Goal: Information Seeking & Learning: Find specific page/section

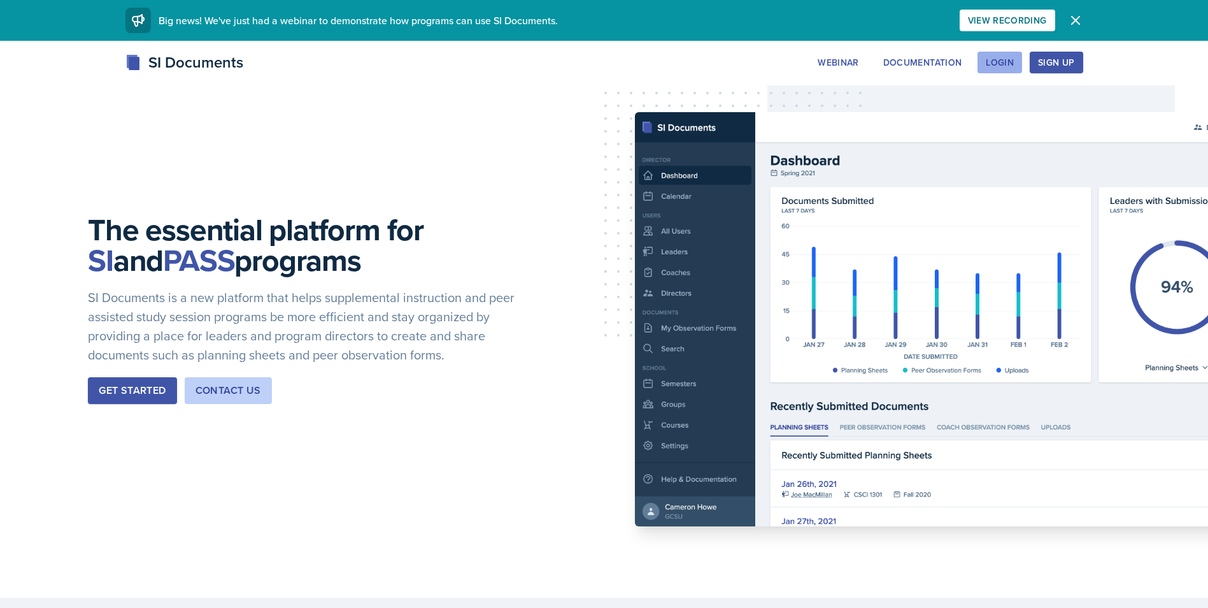
click at [1005, 59] on div "Login" at bounding box center [1000, 62] width 28 height 10
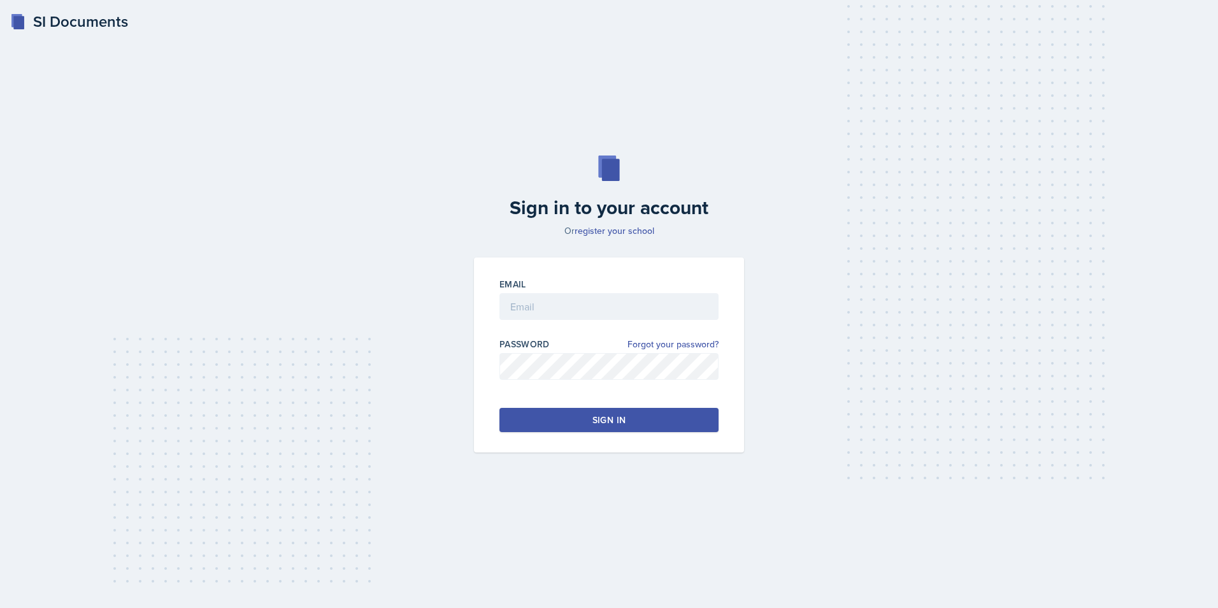
drag, startPoint x: 541, startPoint y: 284, endPoint x: 541, endPoint y: 291, distance: 7.0
click at [541, 284] on div "Email" at bounding box center [608, 284] width 219 height 13
click at [543, 301] on input "email" at bounding box center [608, 306] width 219 height 27
type input "[EMAIL_ADDRESS][DOMAIN_NAME]"
click at [592, 408] on button "Sign in" at bounding box center [608, 420] width 219 height 24
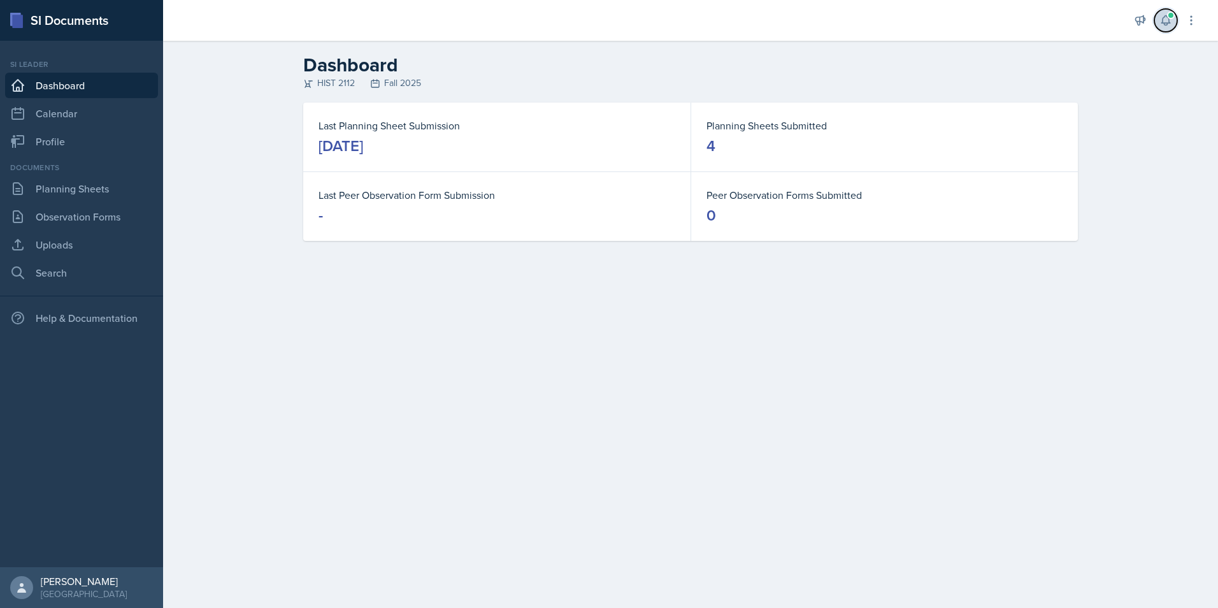
click at [1170, 24] on icon at bounding box center [1165, 21] width 8 height 10
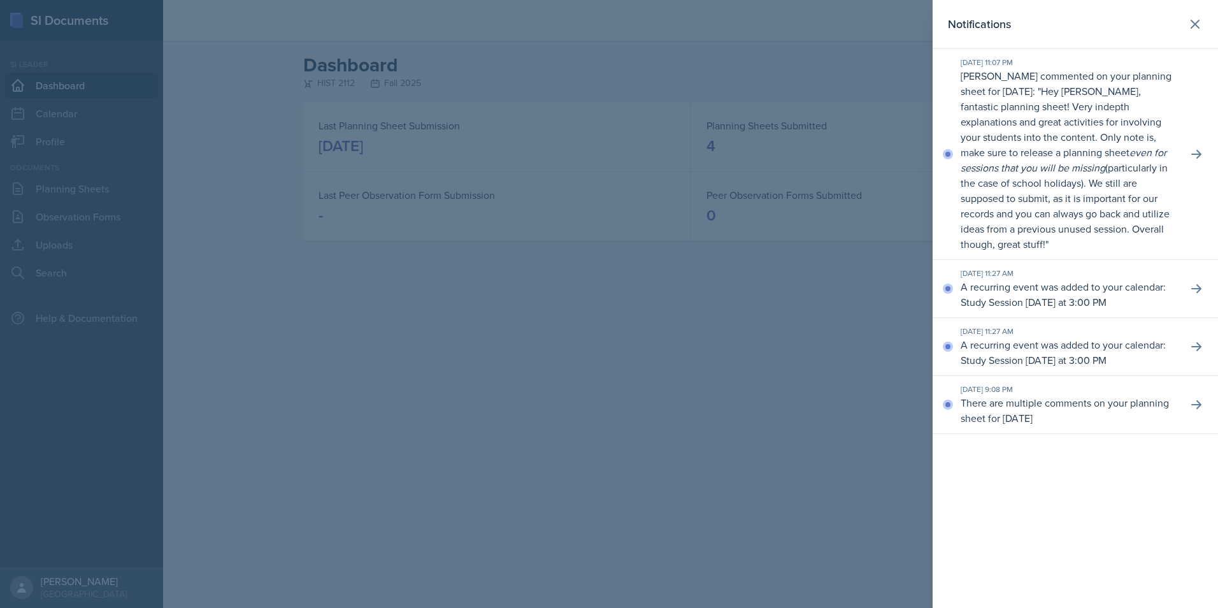
click at [1080, 154] on p "Hey [PERSON_NAME], fantastic planning sheet! Very indepth explanations and grea…" at bounding box center [1065, 167] width 209 height 167
click at [876, 230] on div at bounding box center [609, 304] width 1218 height 608
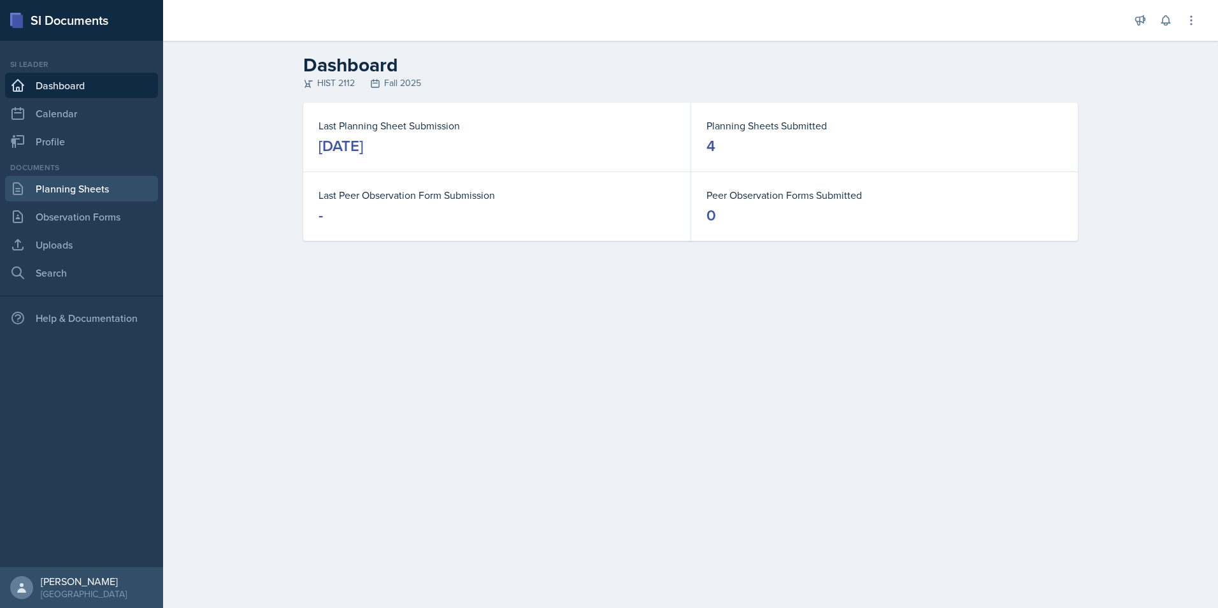
click at [75, 187] on link "Planning Sheets" at bounding box center [81, 188] width 153 height 25
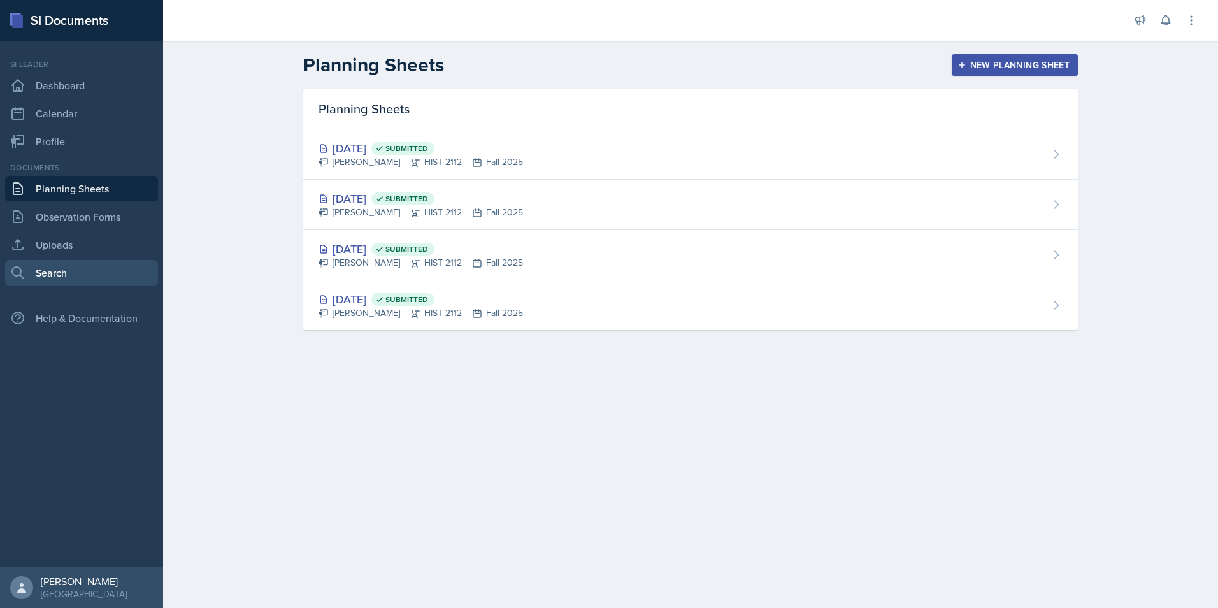
click at [68, 268] on link "Search" at bounding box center [81, 272] width 153 height 25
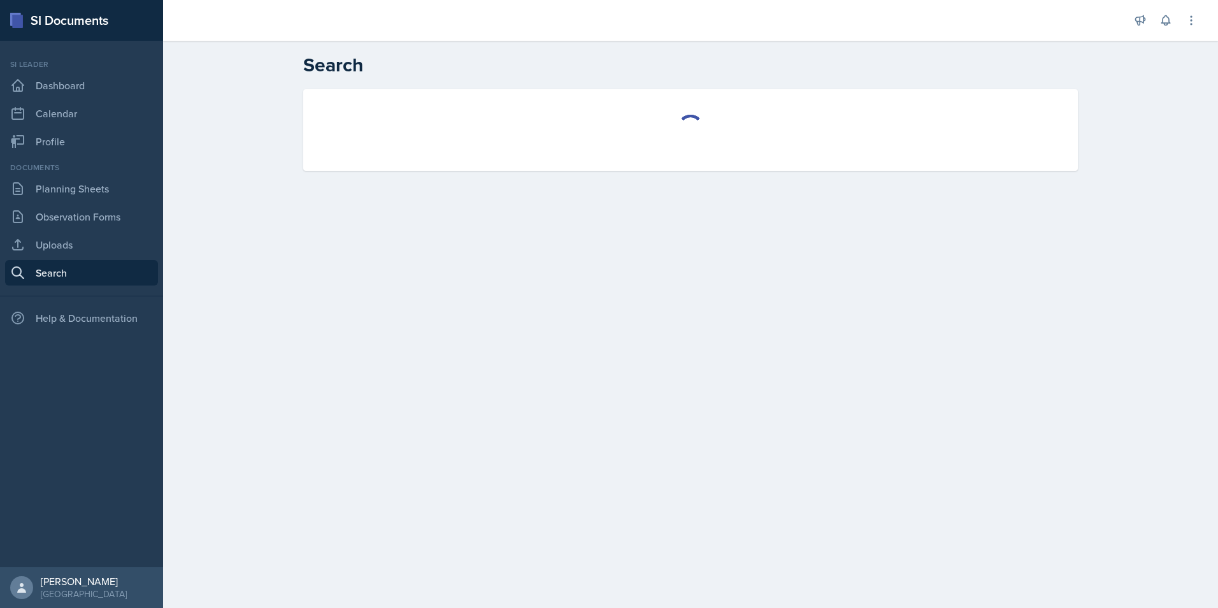
select select "all"
select select "1"
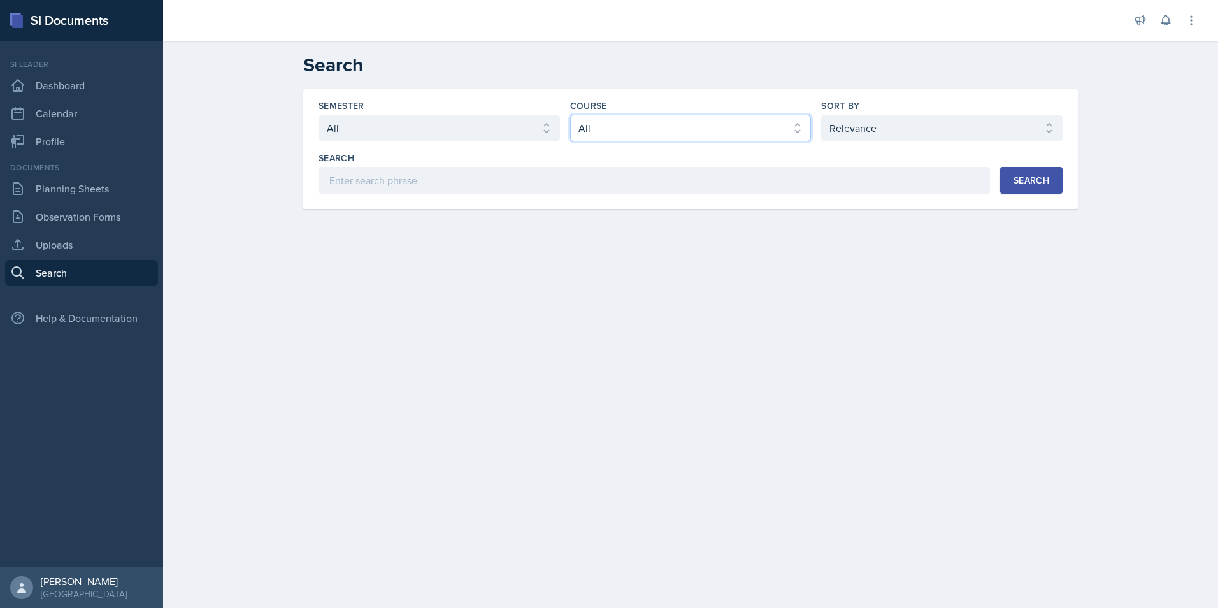
click at [626, 125] on select "Select course All ACCT 2101 ACCT 2102 ACCT 4050 ANTH 1102 ANTH 3301 ARCH 1000 A…" at bounding box center [690, 128] width 241 height 27
select select "e03f2d5a-f3a5-4e0e-9167-550ff5b2876a"
click at [570, 115] on select "Select course All ACCT 2101 ACCT 2102 ACCT 4050 ANTH 1102 ANTH 3301 ARCH 1000 A…" at bounding box center [690, 128] width 241 height 27
click at [419, 135] on select "Select semester All Fall 2025 Summer 2025 Spring 2025 Fall 2024 Summer 2024 Spr…" at bounding box center [439, 128] width 241 height 27
select select "2bed604d-1099-4043-b1bc-2365e8740244"
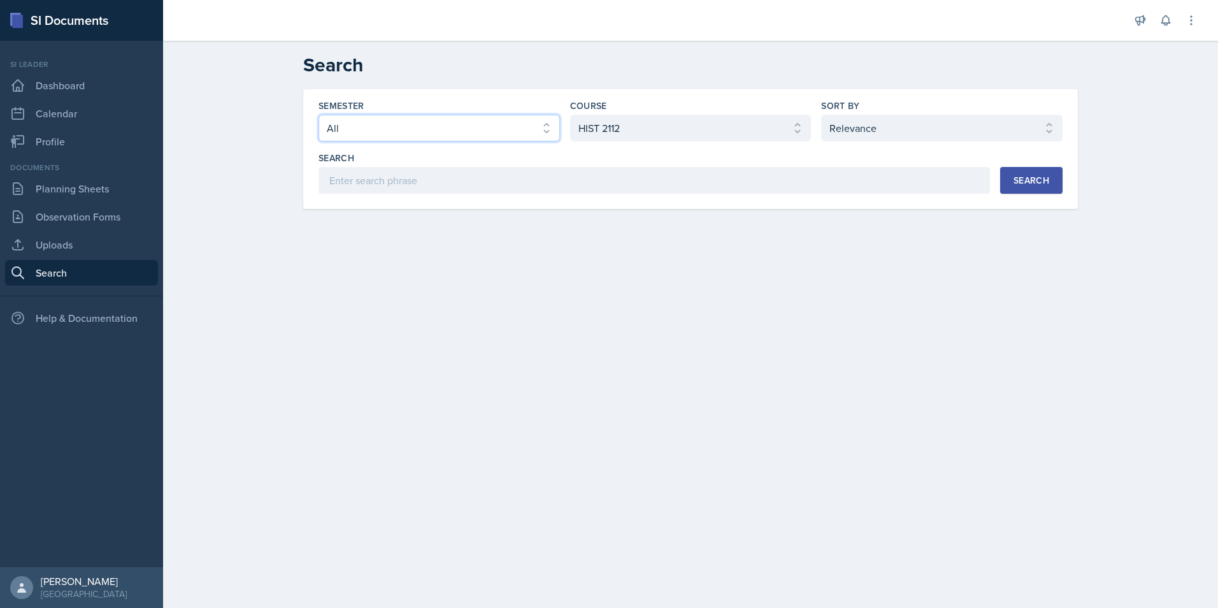
click at [319, 115] on select "Select semester All Fall 2025 Summer 2025 Spring 2025 Fall 2024 Summer 2024 Spr…" at bounding box center [439, 128] width 241 height 27
click at [1037, 180] on div "Search" at bounding box center [1031, 180] width 36 height 10
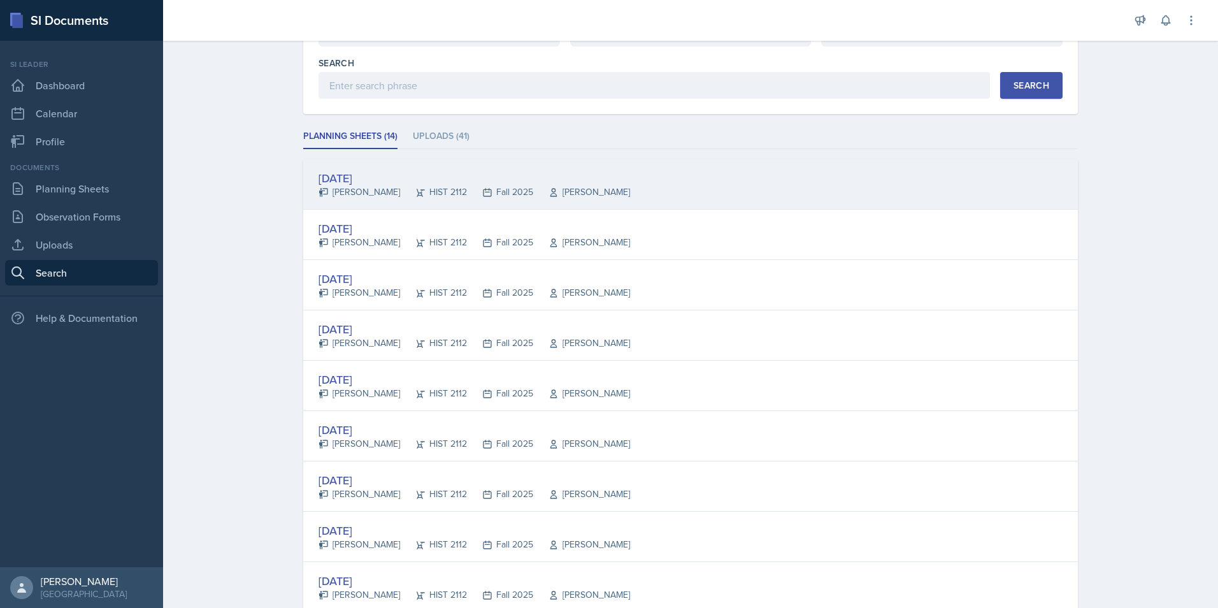
scroll to position [64, 0]
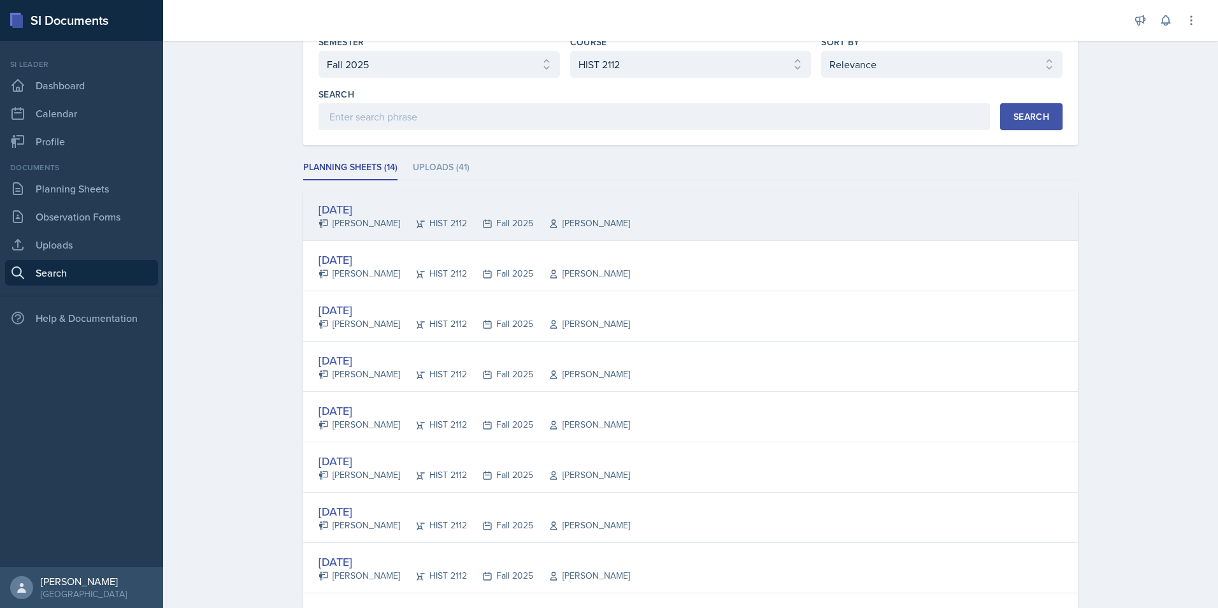
click at [382, 204] on div "[DATE]" at bounding box center [474, 209] width 311 height 17
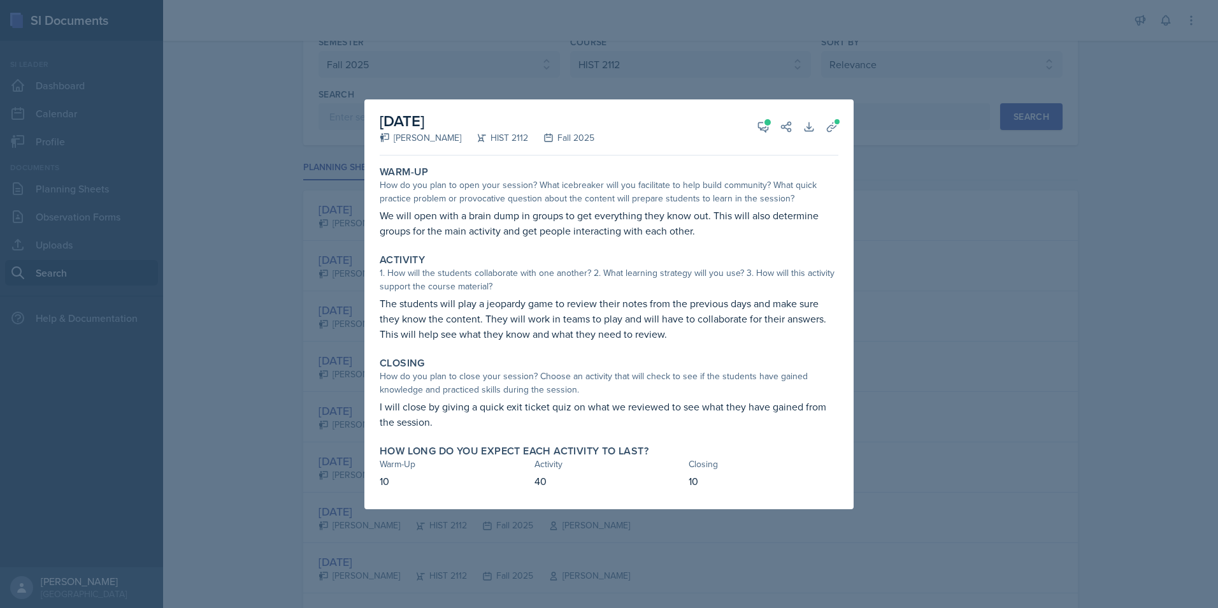
click at [1018, 344] on div at bounding box center [609, 304] width 1218 height 608
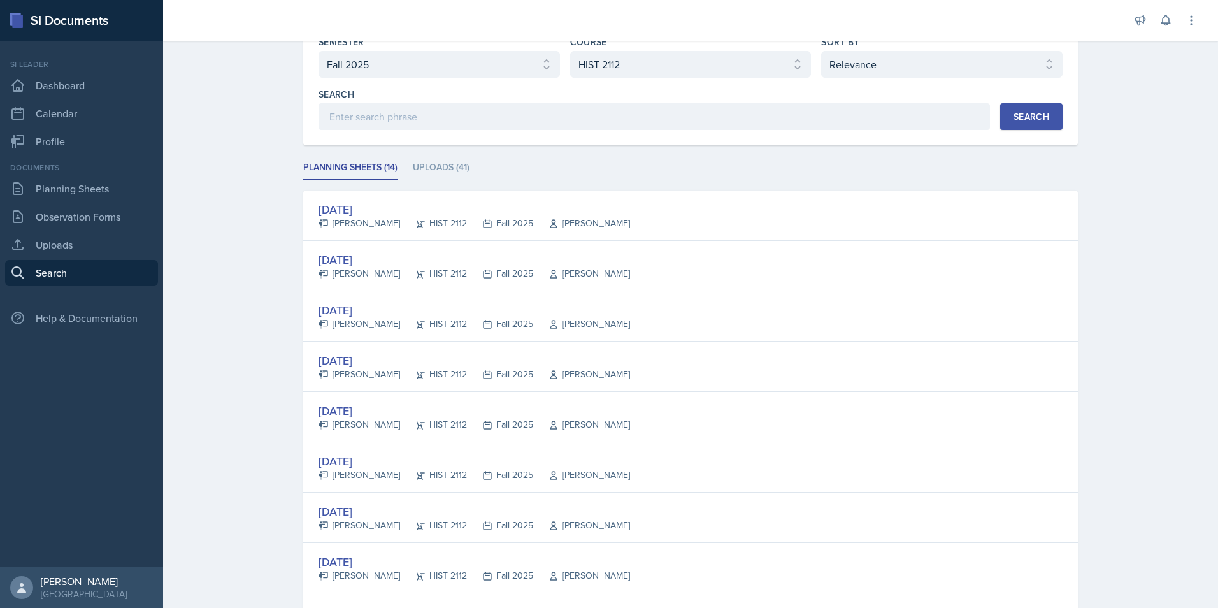
scroll to position [0, 0]
